Goal: Task Accomplishment & Management: Use online tool/utility

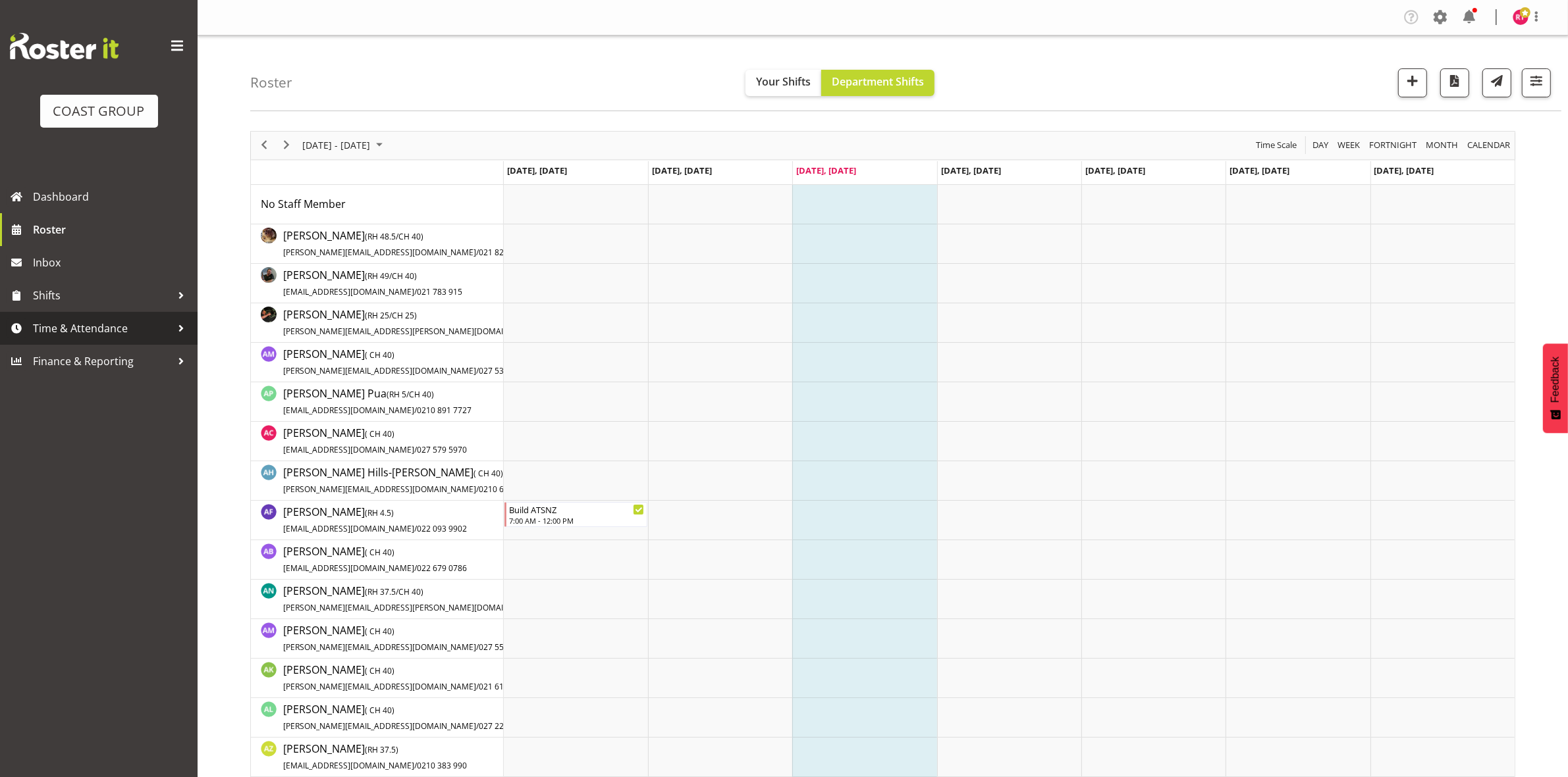
click at [84, 333] on span "Time & Attendance" at bounding box center [102, 329] width 138 height 20
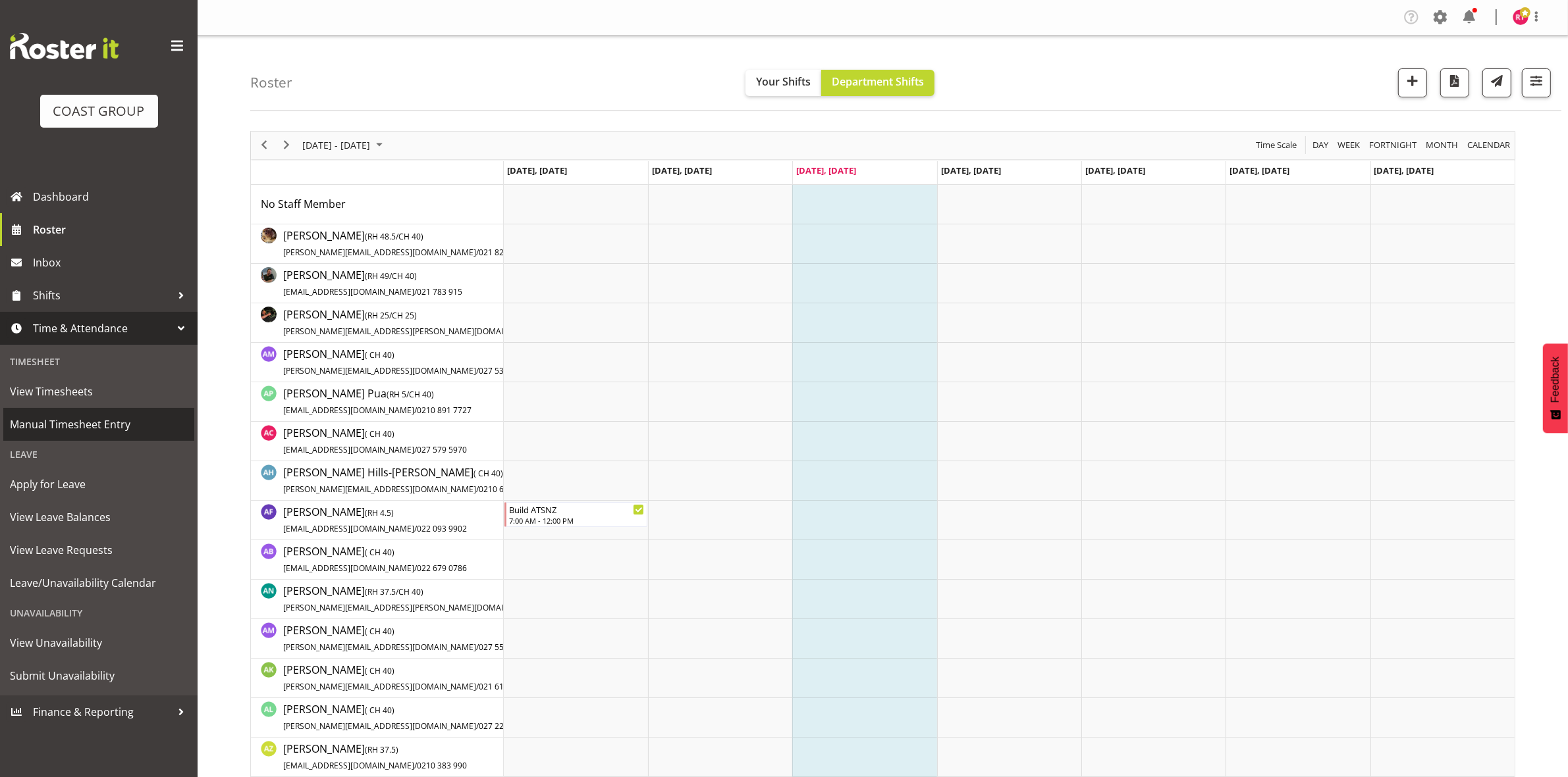
click at [99, 418] on span "Manual Timesheet Entry" at bounding box center [99, 425] width 178 height 20
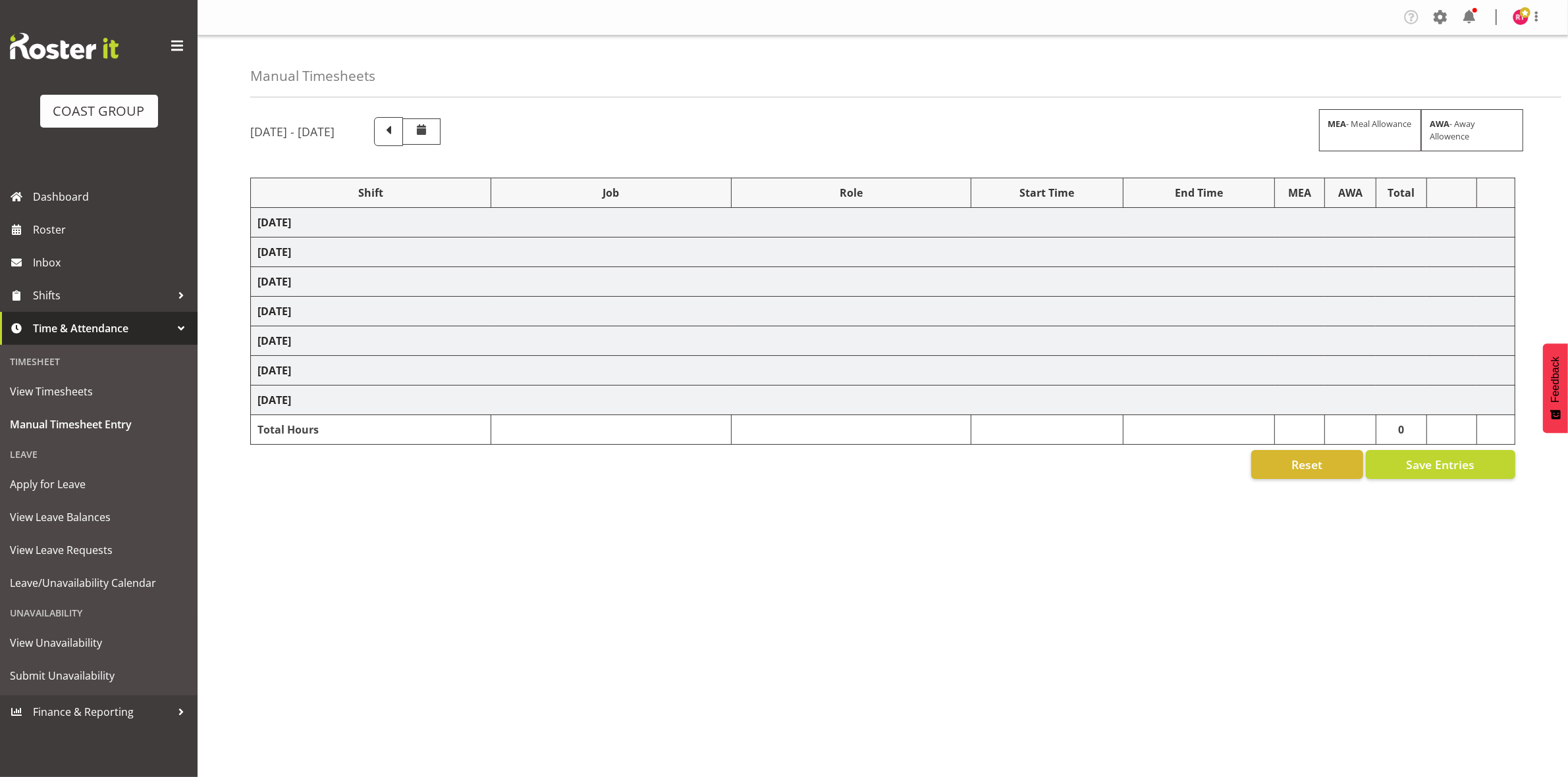
click at [397, 127] on span at bounding box center [389, 130] width 17 height 17
select select "80327"
select select "69"
select select "80330"
select select "8688"
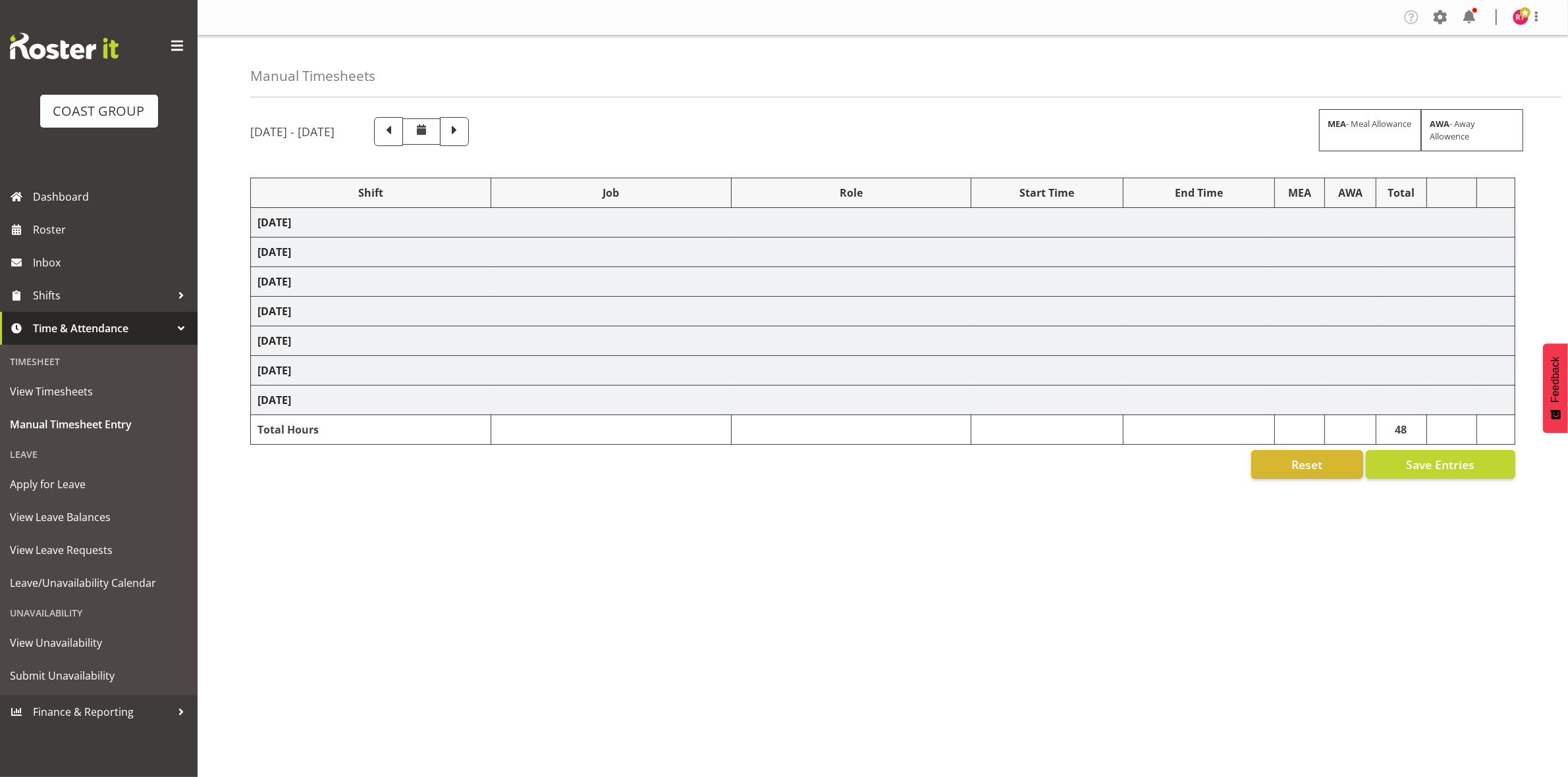
select select "80331"
select select "69"
select select "80332"
select select "10470"
select select "80337"
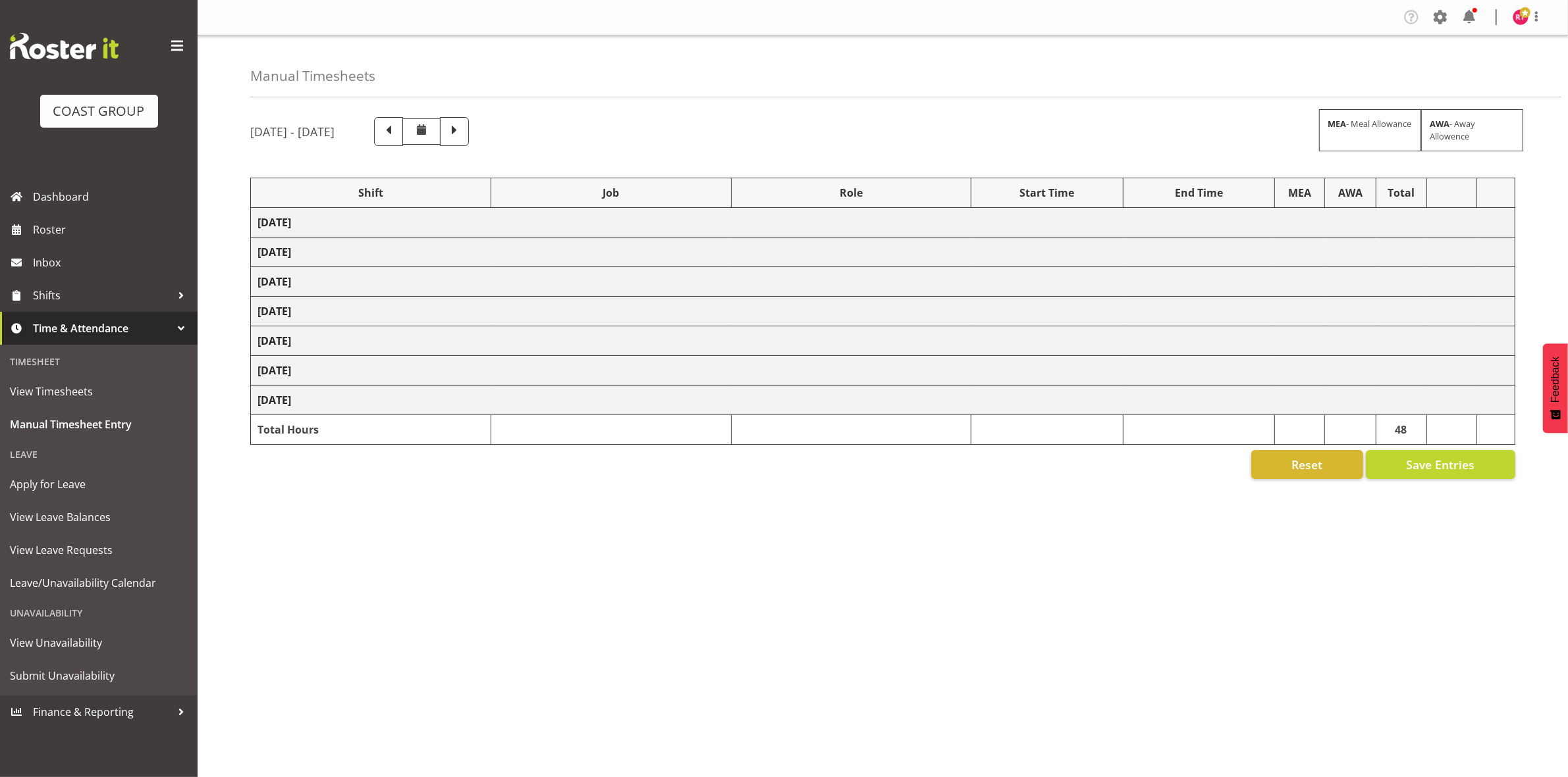
select select "69"
select select "80338"
select select "10069"
select select "80340"
select select "9699"
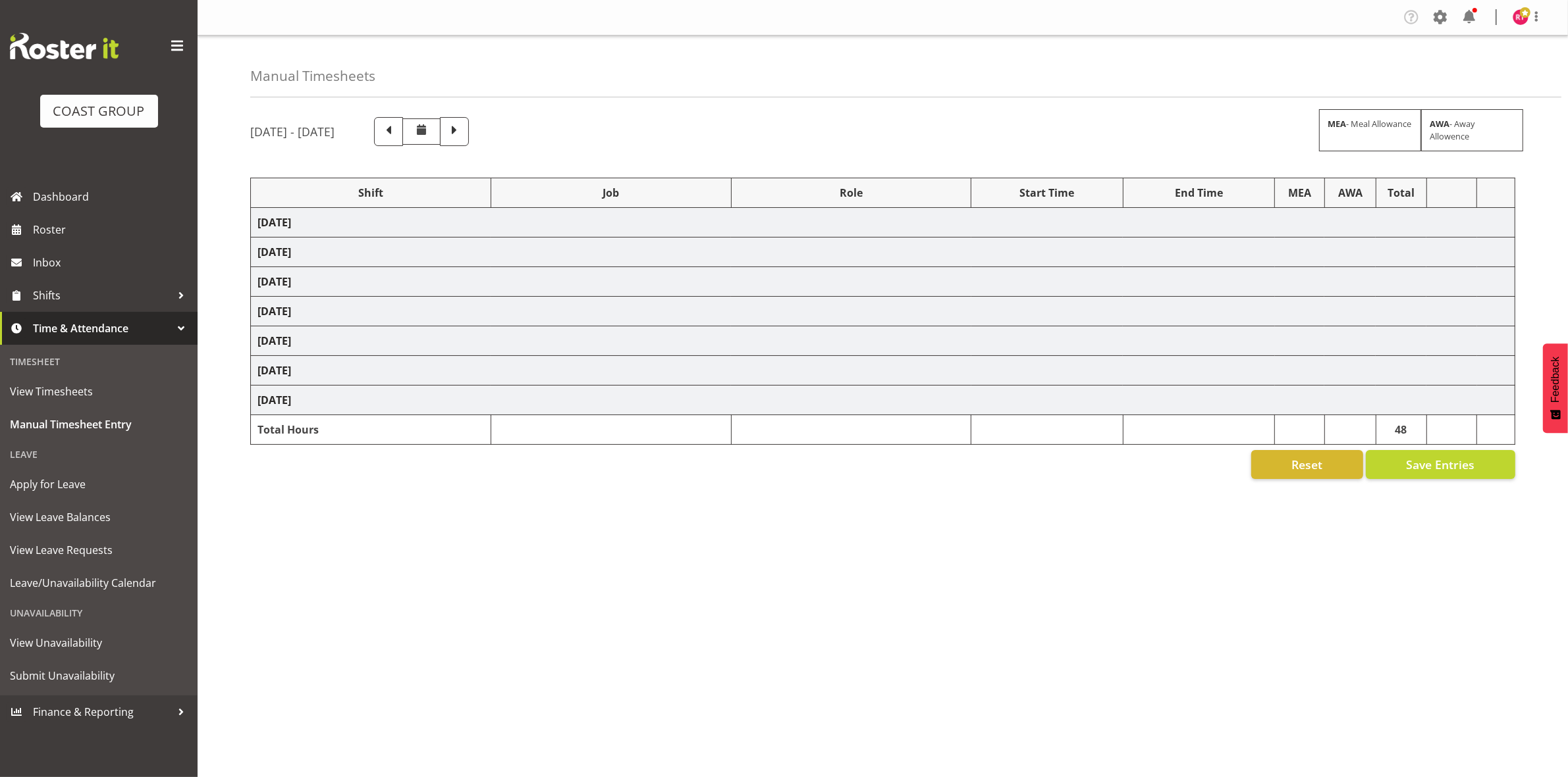
select select "80343"
select select "69"
select select "80344"
select select "69"
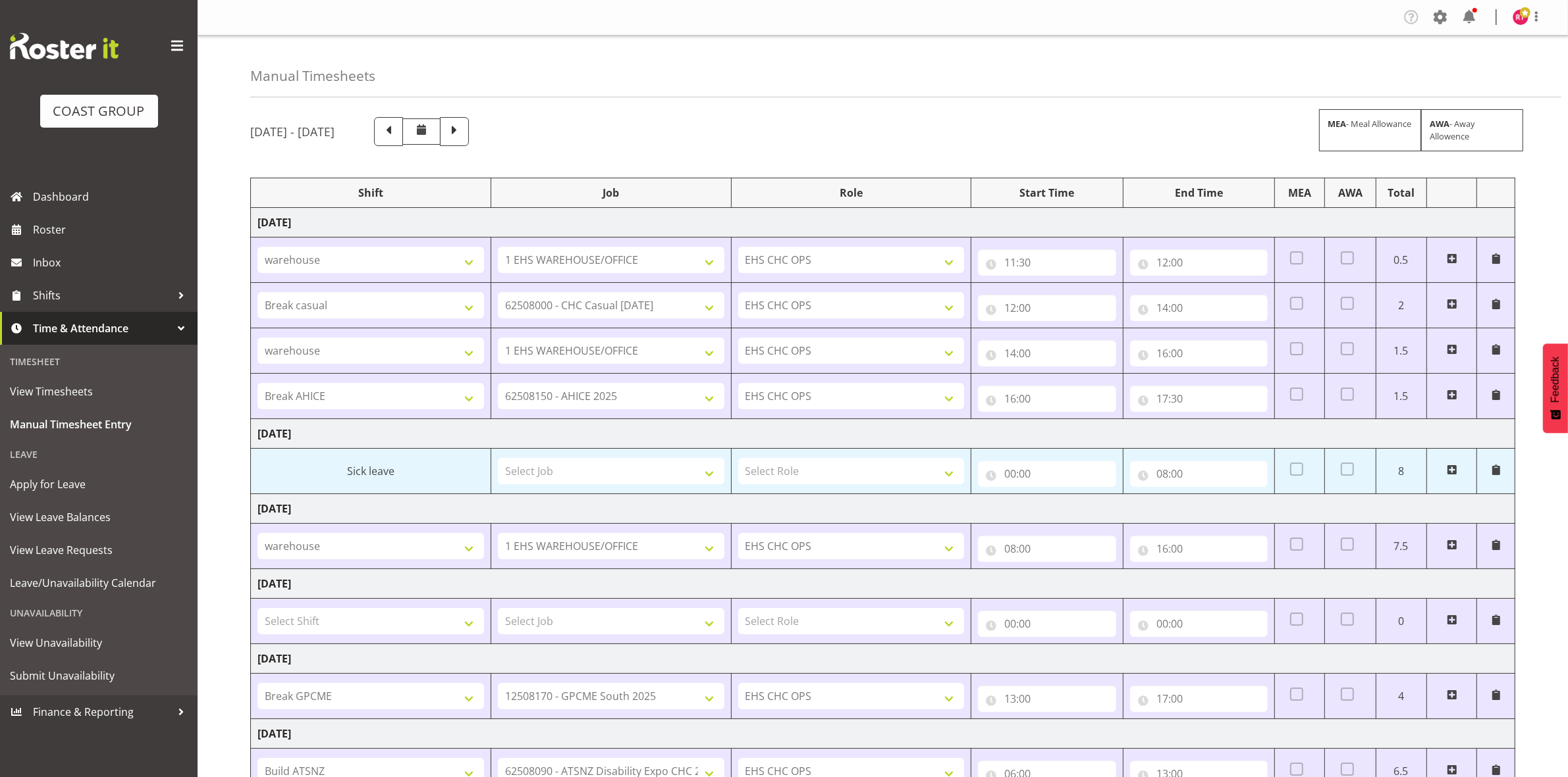
click at [1519, 17] on img at bounding box center [1520, 17] width 16 height 16
drag, startPoint x: 1445, startPoint y: 73, endPoint x: 1425, endPoint y: 76, distance: 20.2
click at [1445, 73] on link "Log Out" at bounding box center [1481, 69] width 127 height 24
